Goal: Task Accomplishment & Management: Use online tool/utility

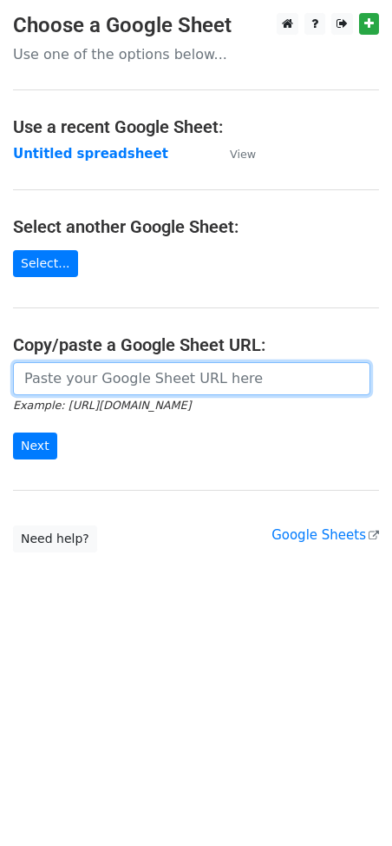
click at [86, 381] on input "url" at bounding box center [192, 378] width 358 height 33
paste input "https://docs.google.com/spreadsheets/d/1NtCWQtMcVBNWmPKGjWEPP9sWdpPhM8Qdu8ghAxU…"
type input "https://docs.google.com/spreadsheets/d/1NtCWQtMcVBNWmPKGjWEPP9sWdpPhM8Qdu8ghAxU…"
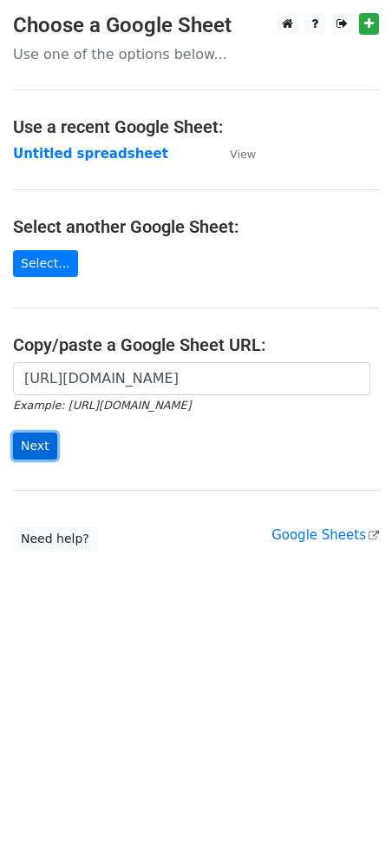
click at [43, 445] on input "Next" at bounding box center [35, 445] width 44 height 27
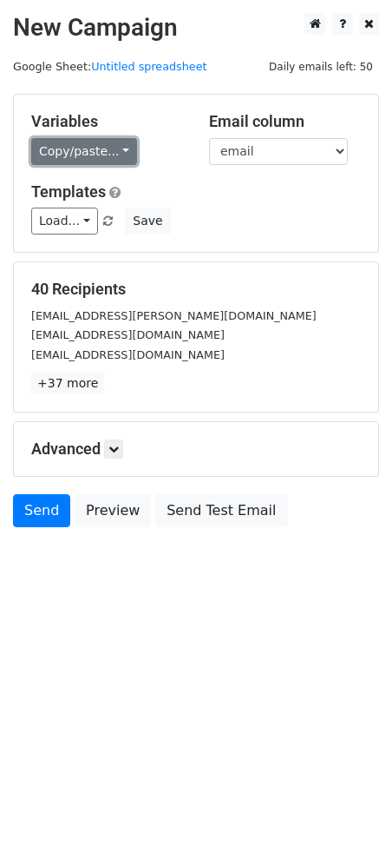
click at [102, 153] on link "Copy/paste..." at bounding box center [84, 151] width 106 height 27
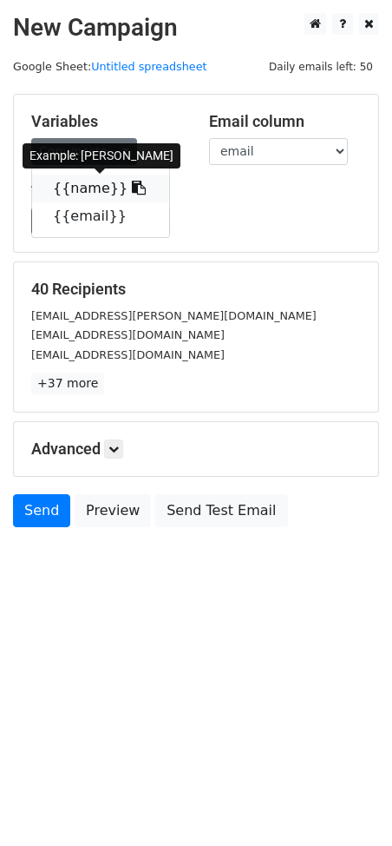
click at [132, 184] on icon at bounding box center [139, 188] width 14 height 14
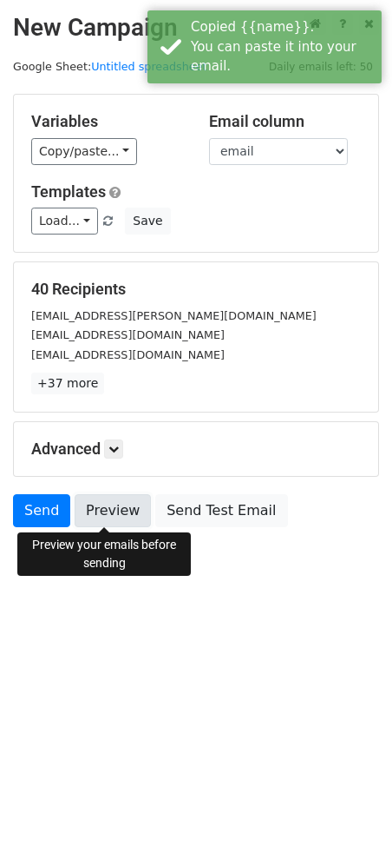
click at [118, 500] on link "Preview" at bounding box center [113, 510] width 76 height 33
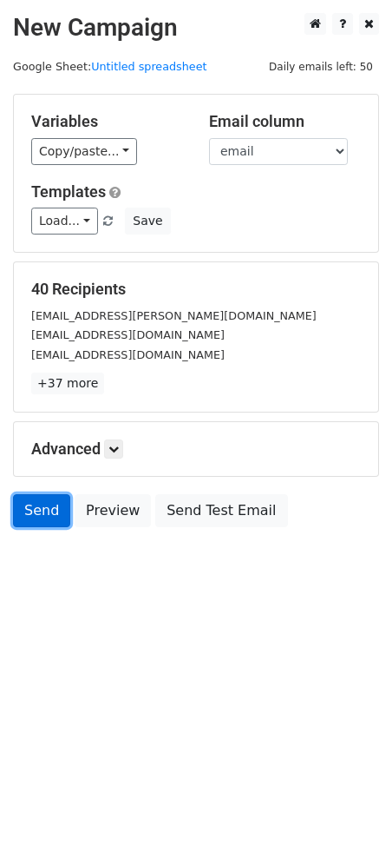
click at [23, 507] on link "Send" at bounding box center [41, 510] width 57 height 33
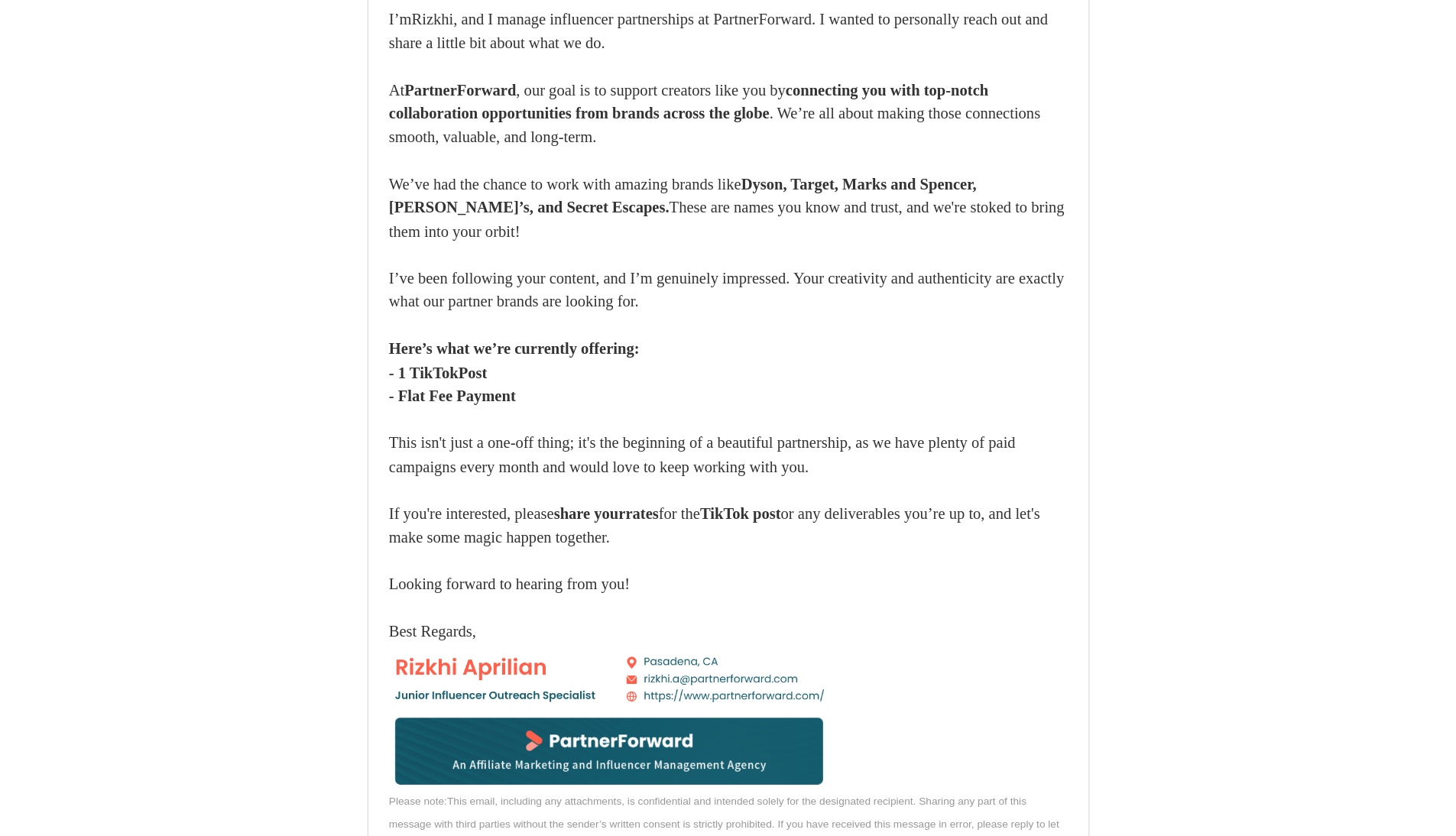
scroll to position [38496, 0]
